Goal: Task Accomplishment & Management: Manage account settings

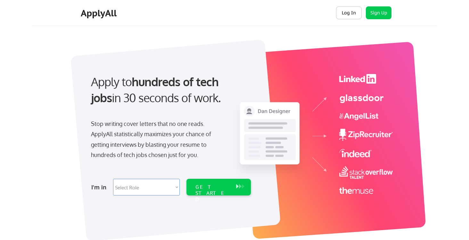
click at [354, 10] on button "Log In" at bounding box center [349, 12] width 26 height 13
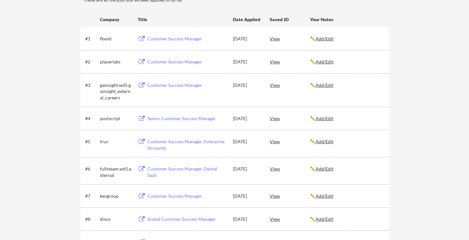
scroll to position [108, 0]
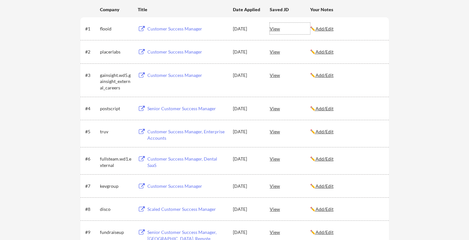
click at [276, 29] on div "View" at bounding box center [290, 29] width 40 height 12
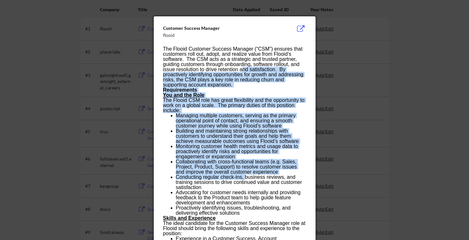
drag, startPoint x: 242, startPoint y: 69, endPoint x: 246, endPoint y: 175, distance: 106.1
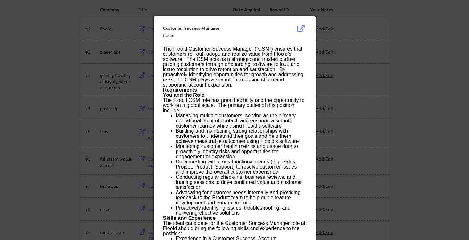
click at [246, 175] on li "Conducting regular check-ins, business reviews, and training sessions to drive …" at bounding box center [241, 182] width 130 height 15
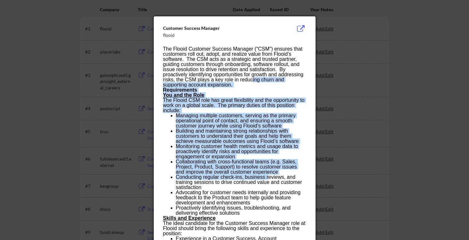
drag, startPoint x: 265, startPoint y: 164, endPoint x: 253, endPoint y: 80, distance: 84.7
click at [253, 80] on p "The Flooid Customer Success Manager (“CSM”) ensures that customers roll out, ad…" at bounding box center [234, 66] width 143 height 41
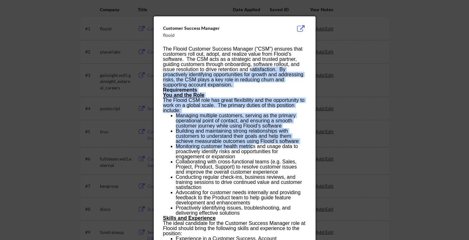
drag, startPoint x: 252, startPoint y: 70, endPoint x: 255, endPoint y: 147, distance: 77.0
click at [255, 147] on li "Monitoring customer health metrics and usage data to proactively identify risks…" at bounding box center [241, 151] width 130 height 15
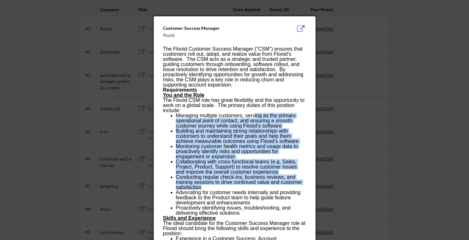
drag, startPoint x: 255, startPoint y: 117, endPoint x: 262, endPoint y: 186, distance: 69.9
click at [261, 187] on ul "Managing multiple customers, serving as the primary operational point of contac…" at bounding box center [234, 164] width 143 height 103
click at [262, 186] on li "Conducting regular check-ins, business reviews, and training sessions to drive …" at bounding box center [241, 182] width 130 height 15
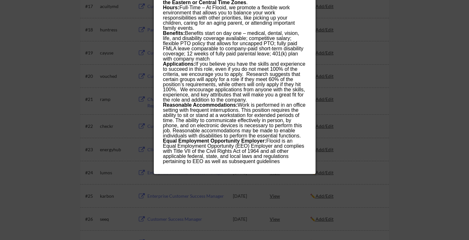
scroll to position [506, 0]
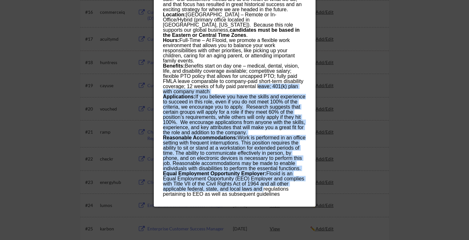
drag, startPoint x: 262, startPoint y: 184, endPoint x: 258, endPoint y: 81, distance: 103.3
click at [258, 81] on p "Benefits: Benefits start on day one – medical, dental, vision, life, and disabi…" at bounding box center [234, 78] width 143 height 31
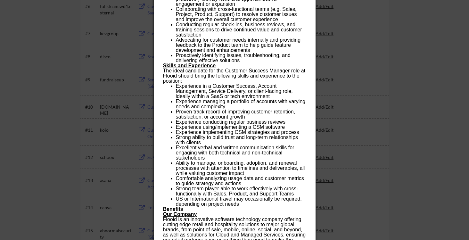
scroll to position [116, 0]
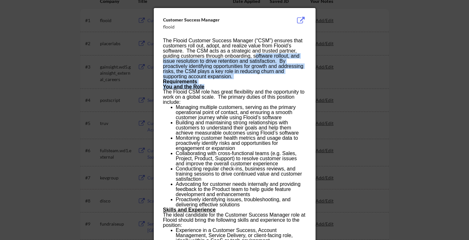
drag, startPoint x: 258, startPoint y: 84, endPoint x: 255, endPoint y: 55, distance: 28.6
click at [255, 55] on p "The Flooid Customer Success Manager (“CSM”) ensures that customers roll out, ad…" at bounding box center [234, 58] width 143 height 41
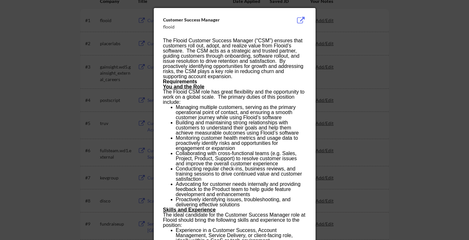
click at [366, 51] on div at bounding box center [234, 120] width 469 height 240
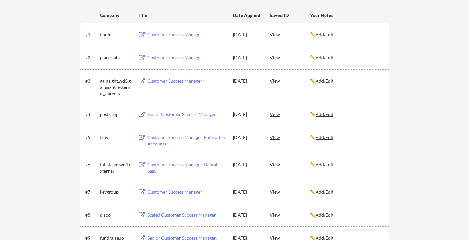
scroll to position [101, 0]
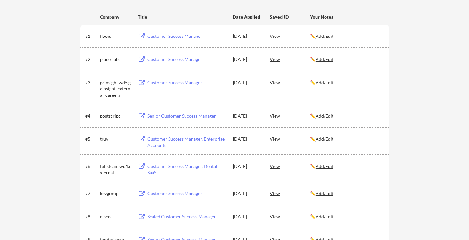
click at [273, 35] on div "View" at bounding box center [290, 36] width 40 height 12
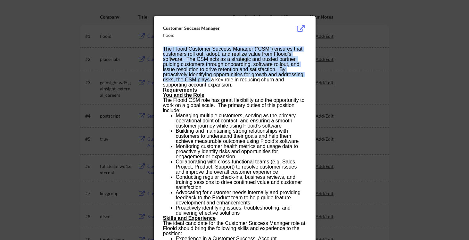
drag, startPoint x: 196, startPoint y: 34, endPoint x: 211, endPoint y: 80, distance: 48.7
click at [211, 80] on p "The Flooid Customer Success Manager (“CSM”) ensures that customers roll out, ad…" at bounding box center [234, 66] width 143 height 41
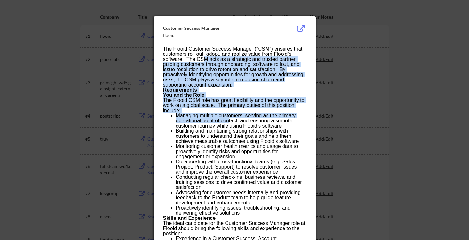
drag, startPoint x: 204, startPoint y: 57, endPoint x: 230, endPoint y: 123, distance: 71.3
click at [230, 123] on li "Managing multiple customers, serving as the primary operational point of contac…" at bounding box center [241, 120] width 130 height 15
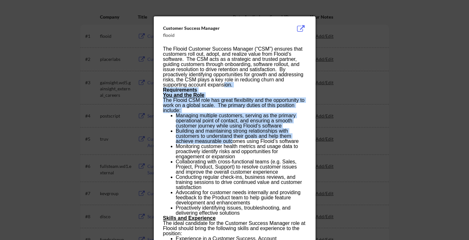
drag, startPoint x: 232, startPoint y: 139, endPoint x: 223, endPoint y: 86, distance: 53.9
click at [223, 86] on p "The Flooid Customer Success Manager (“CSM”) ensures that customers roll out, ad…" at bounding box center [234, 66] width 143 height 41
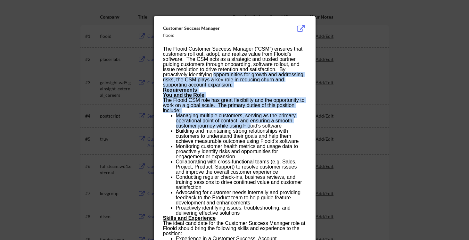
drag, startPoint x: 219, startPoint y: 84, endPoint x: 252, endPoint y: 125, distance: 52.9
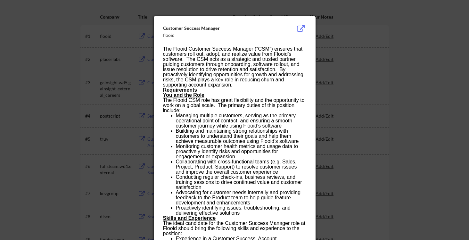
click at [252, 125] on li "Managing multiple customers, serving as the primary operational point of contac…" at bounding box center [241, 120] width 130 height 15
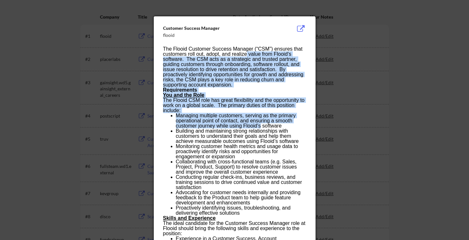
drag, startPoint x: 252, startPoint y: 125, endPoint x: 247, endPoint y: 54, distance: 70.7
click at [247, 54] on p "The Flooid Customer Success Manager (“CSM”) ensures that customers roll out, ad…" at bounding box center [234, 66] width 143 height 41
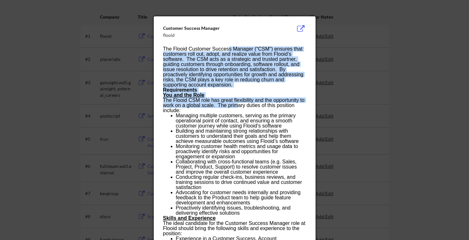
drag, startPoint x: 229, startPoint y: 47, endPoint x: 239, endPoint y: 105, distance: 58.7
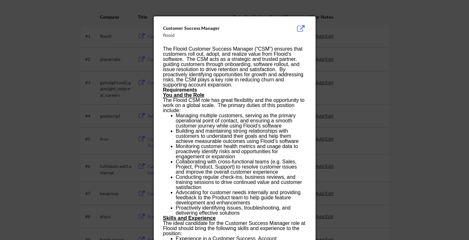
click at [240, 105] on p "The Flooid CSM role has great flexibility and the opportunity to work on a glob…" at bounding box center [234, 105] width 143 height 15
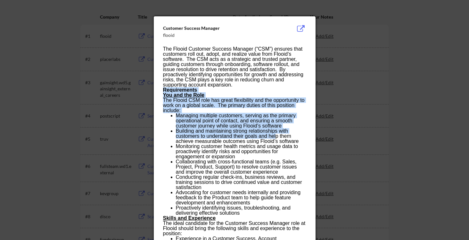
drag, startPoint x: 270, startPoint y: 84, endPoint x: 277, endPoint y: 137, distance: 54.0
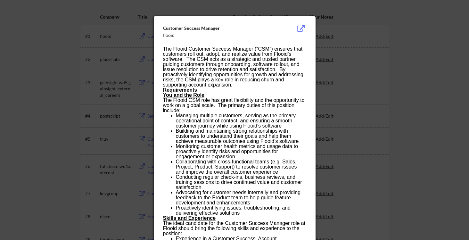
click at [277, 137] on li "Building and maintaining strong relationships with customers to understand thei…" at bounding box center [241, 135] width 130 height 15
click at [354, 82] on div at bounding box center [234, 120] width 469 height 240
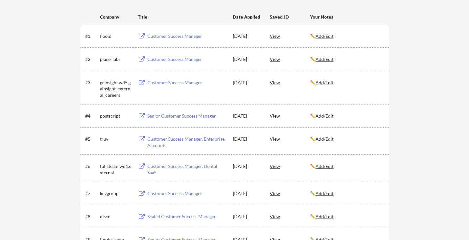
click at [326, 35] on u "Add/Edit" at bounding box center [325, 35] width 18 height 5
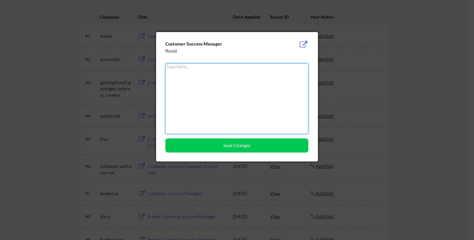
click at [339, 38] on div at bounding box center [237, 120] width 474 height 240
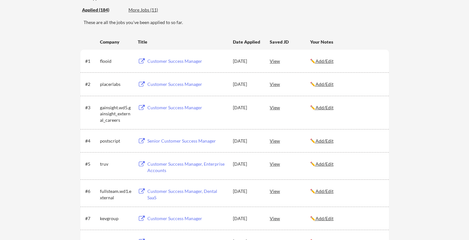
scroll to position [80, 0]
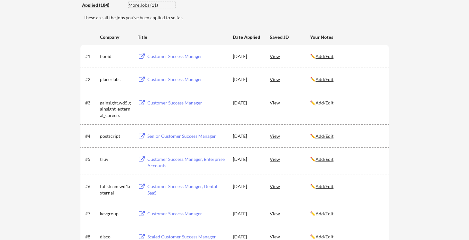
click at [133, 5] on div "More Jobs (11)" at bounding box center [151, 5] width 47 height 6
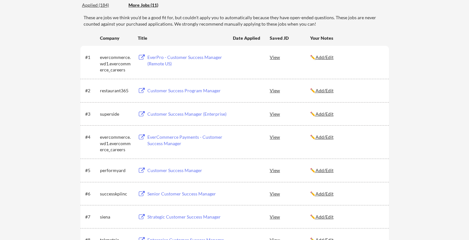
click at [98, 6] on div "Applied (184)" at bounding box center [103, 5] width 42 height 6
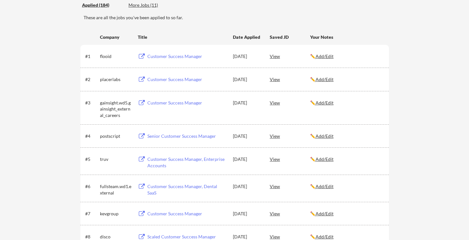
click at [320, 56] on u "Add/Edit" at bounding box center [325, 56] width 18 height 5
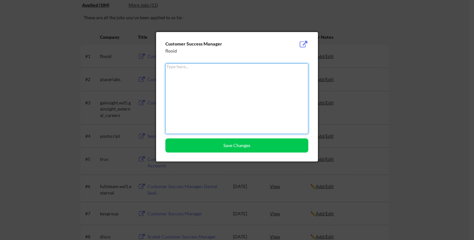
click at [236, 94] on textarea at bounding box center [236, 98] width 143 height 70
click at [197, 79] on textarea at bounding box center [236, 98] width 143 height 70
type textarea "Phone screen"
click at [210, 150] on button "Save Changes" at bounding box center [236, 145] width 143 height 14
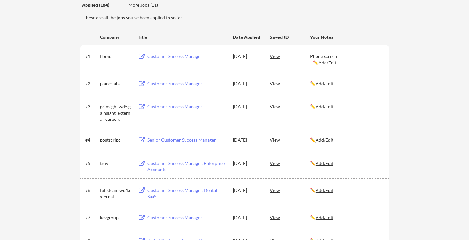
click at [325, 63] on u "Add/Edit" at bounding box center [327, 62] width 18 height 5
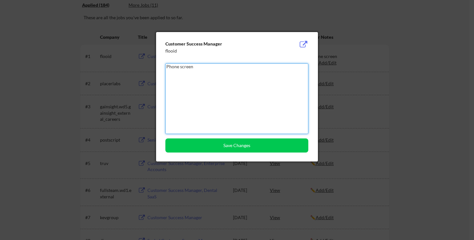
click at [240, 82] on textarea "Phone screen" at bounding box center [236, 98] width 143 height 70
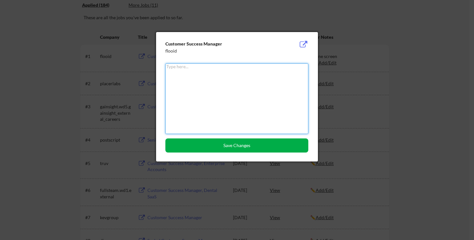
click at [223, 146] on button "Save Changes" at bounding box center [236, 145] width 143 height 14
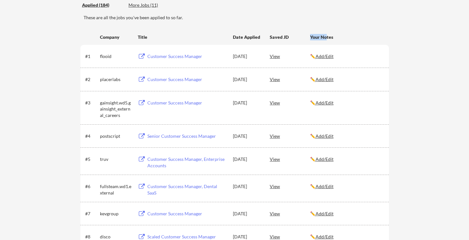
drag, startPoint x: 298, startPoint y: 35, endPoint x: 327, endPoint y: 37, distance: 29.6
click at [327, 37] on div "Company Title Date Applied Saved JD Your Notes" at bounding box center [234, 37] width 298 height 12
click at [327, 37] on div "Your Notes" at bounding box center [346, 37] width 73 height 6
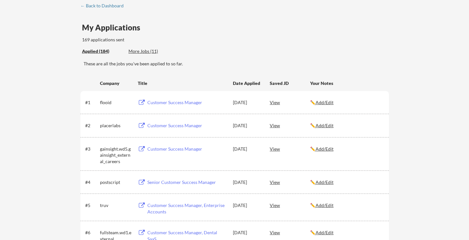
scroll to position [36, 0]
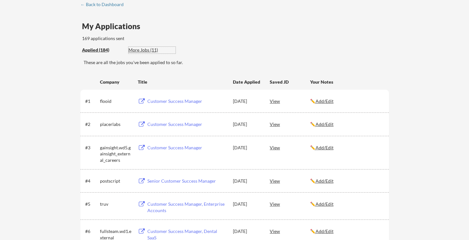
click at [149, 52] on div "More Jobs (11)" at bounding box center [151, 50] width 47 height 6
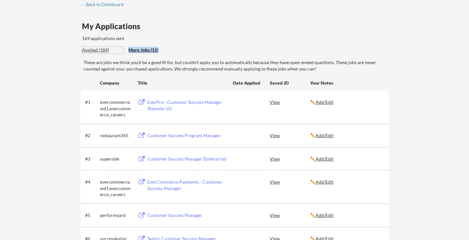
drag, startPoint x: 119, startPoint y: 52, endPoint x: 168, endPoint y: 52, distance: 49.0
click at [168, 52] on div "Applied (184) More Jobs (11)" at bounding box center [129, 50] width 94 height 7
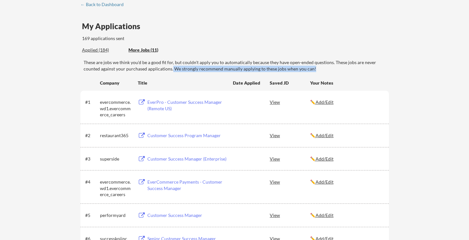
drag, startPoint x: 167, startPoint y: 57, endPoint x: 172, endPoint y: 68, distance: 11.2
click at [172, 68] on div "← Back to Dashboard My Applications 169 applications sent Applied (184) More Jo…" at bounding box center [234, 200] width 320 height 396
click at [172, 68] on div "These are jobs we think you'd be a good fit for, but couldn't apply you to auto…" at bounding box center [236, 65] width 305 height 12
drag, startPoint x: 245, startPoint y: 70, endPoint x: 219, endPoint y: 59, distance: 27.6
click at [219, 59] on div "These are jobs we think you'd be a good fit for, but couldn't apply you to auto…" at bounding box center [236, 65] width 305 height 12
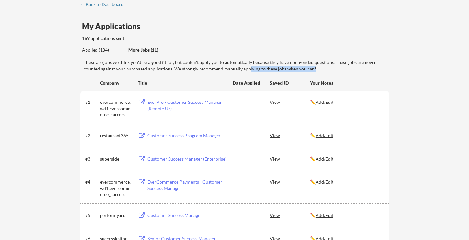
click at [219, 59] on div "These are jobs we think you'd be a good fit for, but couldn't apply you to auto…" at bounding box center [236, 65] width 305 height 12
drag, startPoint x: 219, startPoint y: 59, endPoint x: 222, endPoint y: 68, distance: 9.4
click at [222, 68] on div "These are jobs we think you'd be a good fit for, but couldn't apply you to auto…" at bounding box center [236, 65] width 305 height 12
drag, startPoint x: 222, startPoint y: 68, endPoint x: 219, endPoint y: 58, distance: 10.7
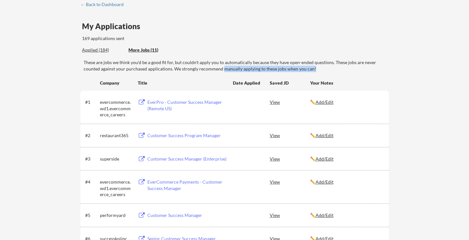
click at [219, 58] on div "← Back to Dashboard My Applications 169 applications sent Applied (184) More Jo…" at bounding box center [234, 200] width 320 height 396
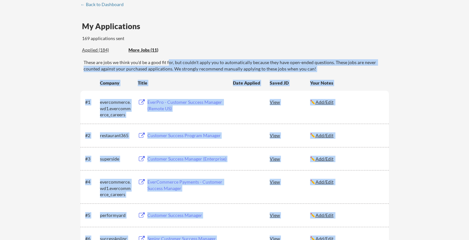
drag, startPoint x: 172, startPoint y: 63, endPoint x: 186, endPoint y: 72, distance: 16.4
click at [186, 72] on div "← Back to Dashboard My Applications 169 applications sent Applied (184) More Jo…" at bounding box center [234, 200] width 320 height 396
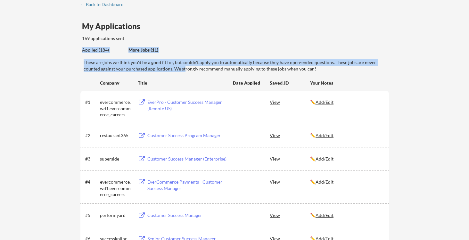
drag, startPoint x: 182, startPoint y: 60, endPoint x: 179, endPoint y: 55, distance: 5.6
click at [179, 55] on div "← Back to Dashboard My Applications 169 applications sent Applied (184) More Jo…" at bounding box center [234, 200] width 320 height 396
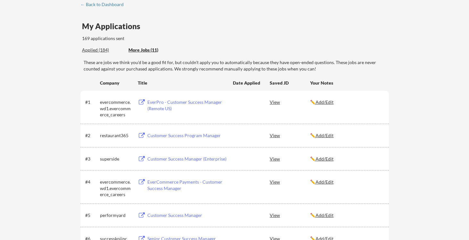
click at [179, 55] on div "Applied (184) More Jobs (11)" at bounding box center [235, 50] width 307 height 13
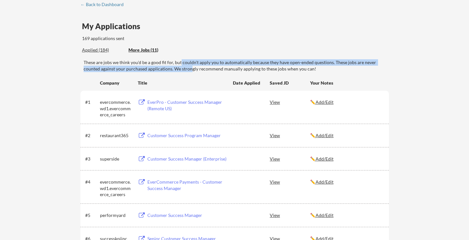
drag, startPoint x: 180, startPoint y: 62, endPoint x: 195, endPoint y: 71, distance: 17.7
click at [194, 70] on div "These are jobs we think you'd be a good fit for, but couldn't apply you to auto…" at bounding box center [236, 65] width 305 height 12
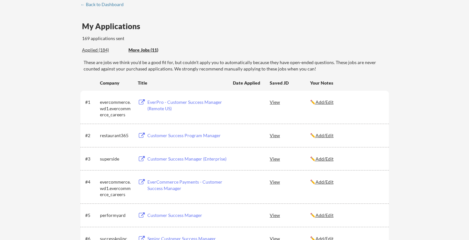
click at [195, 71] on div "These are jobs we think you'd be a good fit for, but couldn't apply you to auto…" at bounding box center [236, 65] width 305 height 12
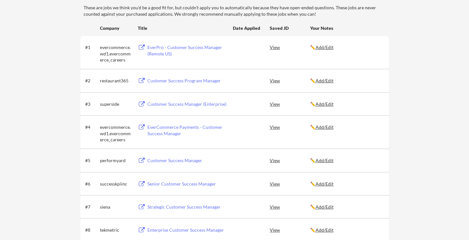
scroll to position [0, 0]
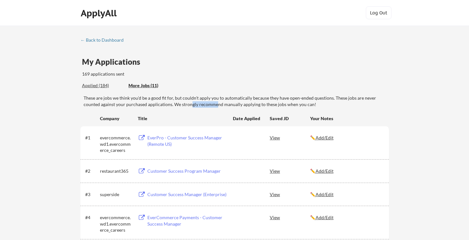
drag, startPoint x: 200, startPoint y: 101, endPoint x: 217, endPoint y: 103, distance: 16.7
click at [216, 103] on div "These are jobs we think you'd be a good fit for, but couldn't apply you to auto…" at bounding box center [236, 101] width 305 height 12
click at [217, 103] on div "These are jobs we think you'd be a good fit for, but couldn't apply you to auto…" at bounding box center [236, 101] width 305 height 12
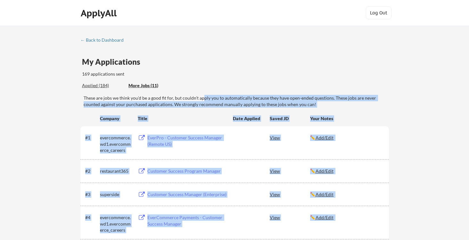
drag, startPoint x: 202, startPoint y: 96, endPoint x: 211, endPoint y: 108, distance: 14.8
click at [211, 108] on div "← Back to Dashboard My Applications 169 applications sent Applied (184) More Jo…" at bounding box center [234, 235] width 320 height 396
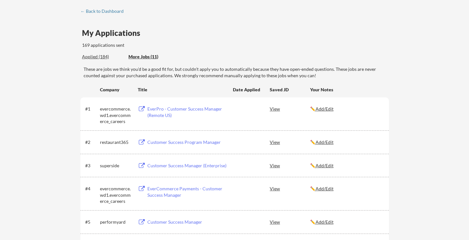
scroll to position [39, 0]
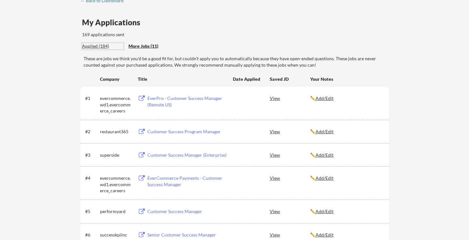
click at [95, 46] on div "Applied (184)" at bounding box center [103, 46] width 42 height 6
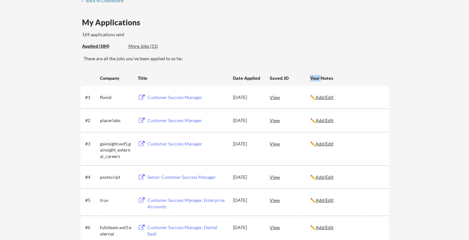
drag, startPoint x: 311, startPoint y: 78, endPoint x: 321, endPoint y: 80, distance: 10.6
click at [321, 80] on div "Your Notes" at bounding box center [346, 78] width 73 height 6
click at [229, 26] on div "My Applications 169 applications sent" at bounding box center [235, 29] width 307 height 20
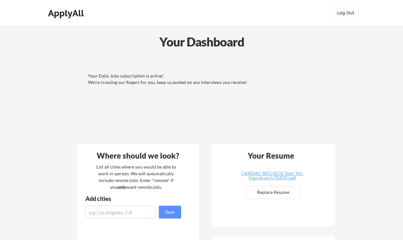
scroll to position [450, 0]
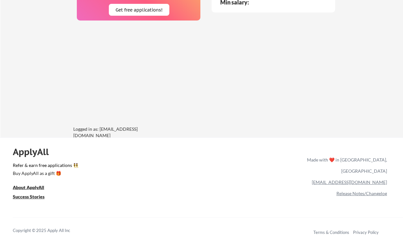
click at [351, 191] on link "Release Notes/Changelog" at bounding box center [362, 193] width 51 height 5
click at [356, 191] on link "Release Notes/Changelog" at bounding box center [362, 193] width 51 height 5
